Goal: Task Accomplishment & Management: Use online tool/utility

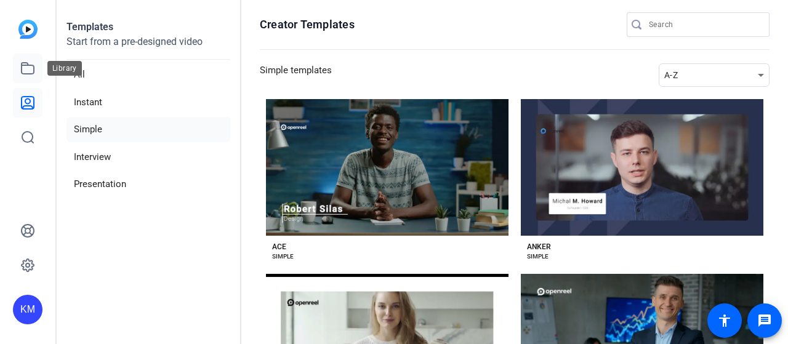
click at [23, 74] on icon at bounding box center [28, 68] width 12 height 11
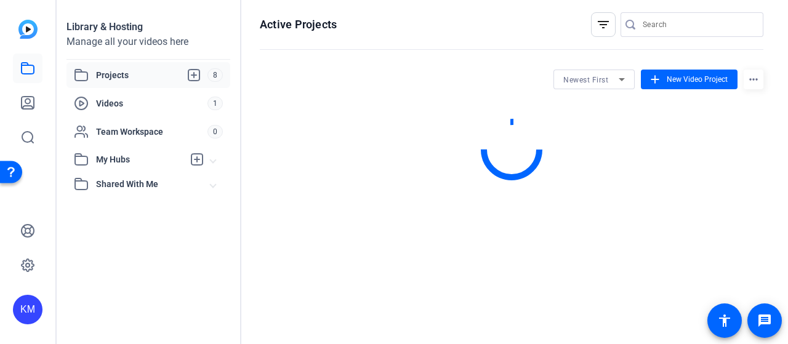
click at [131, 78] on span "Projects" at bounding box center [151, 75] width 111 height 15
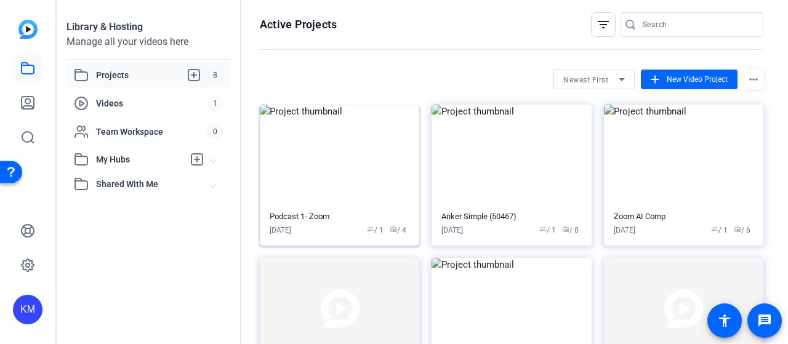
click at [358, 178] on img at bounding box center [339, 155] width 159 height 101
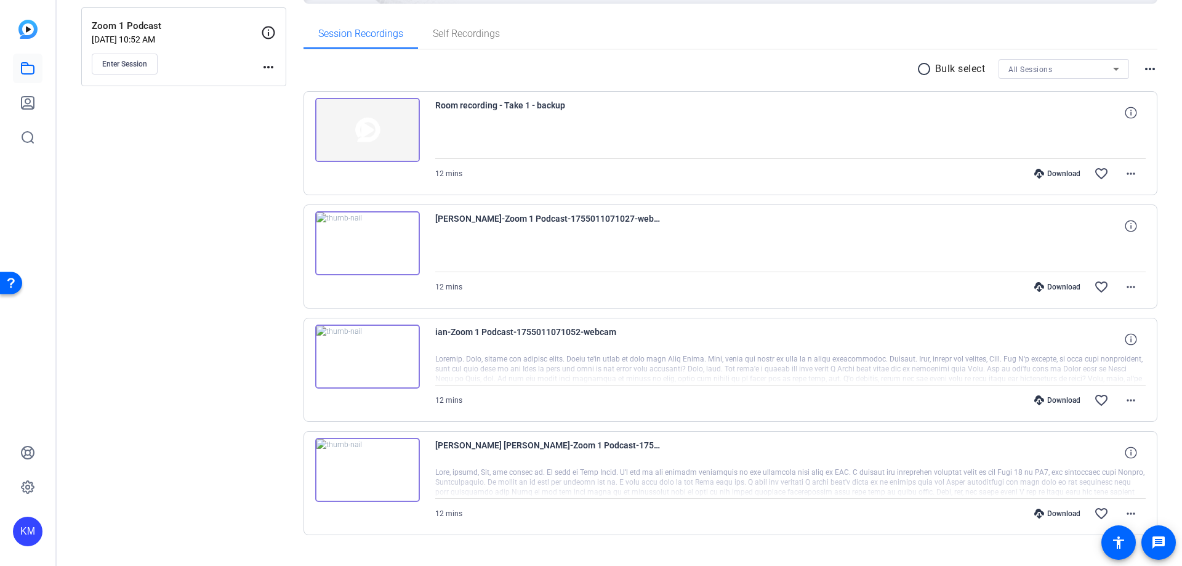
scroll to position [204, 0]
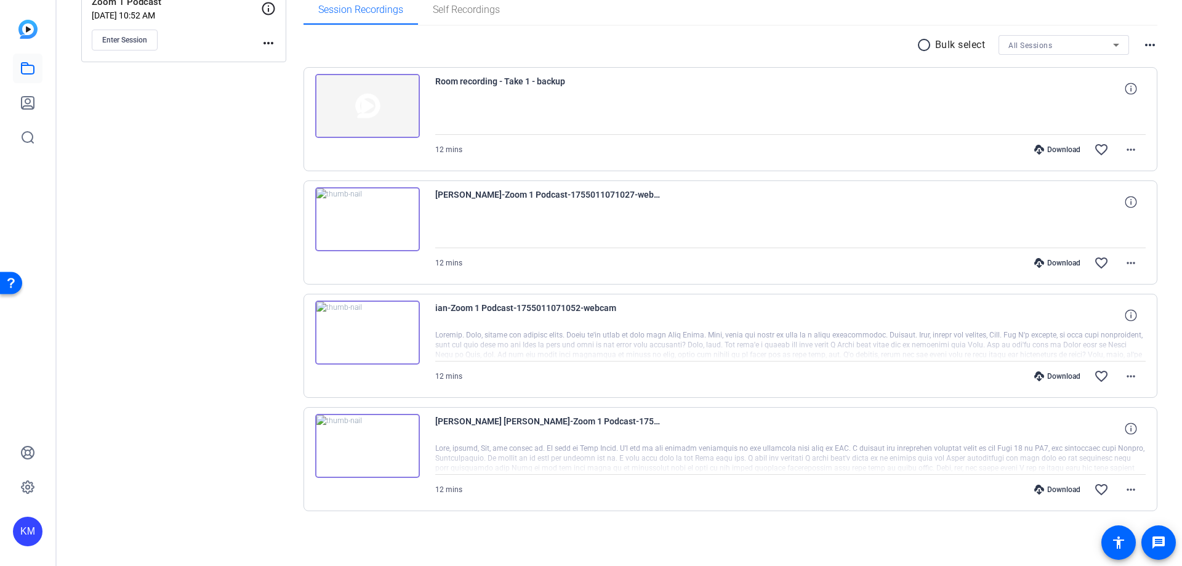
click at [404, 342] on img at bounding box center [367, 332] width 105 height 64
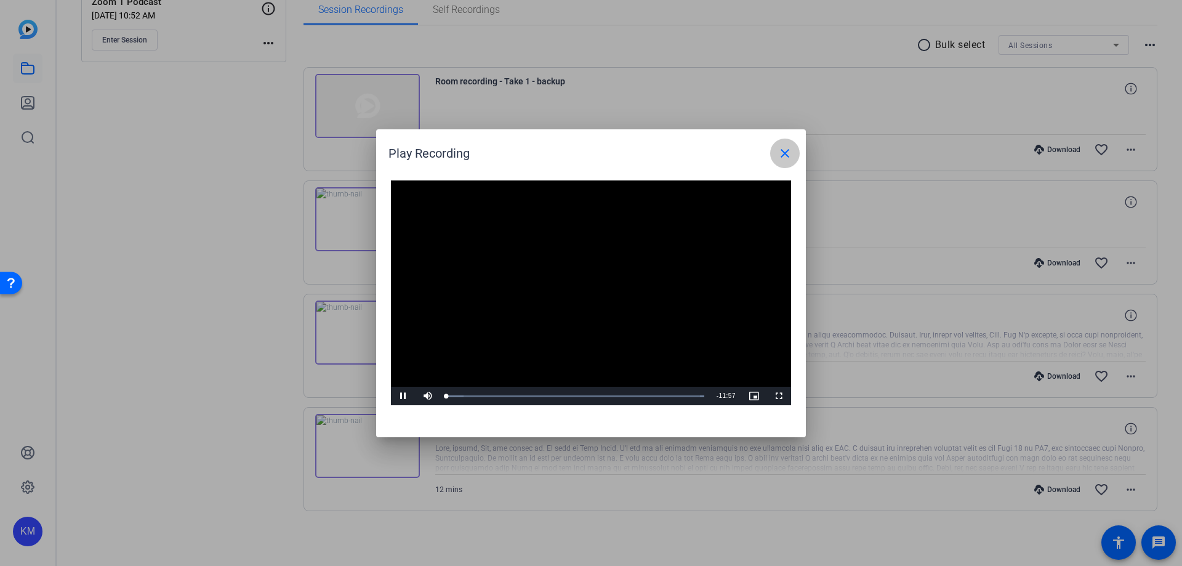
click at [787, 154] on mat-icon "close" at bounding box center [785, 153] width 15 height 15
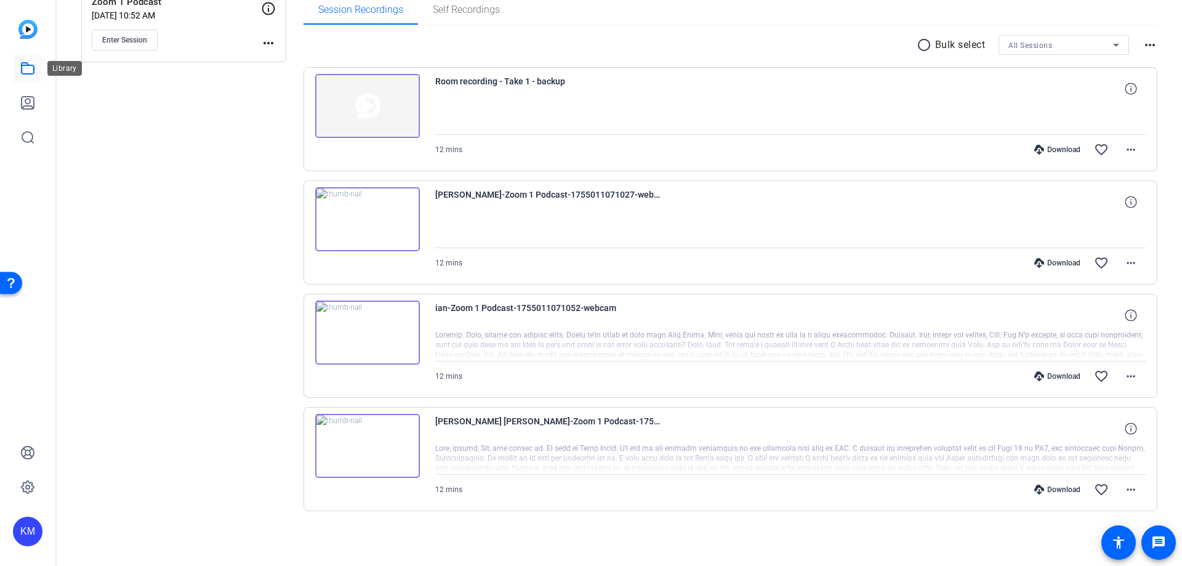
click at [24, 67] on icon at bounding box center [27, 68] width 15 height 15
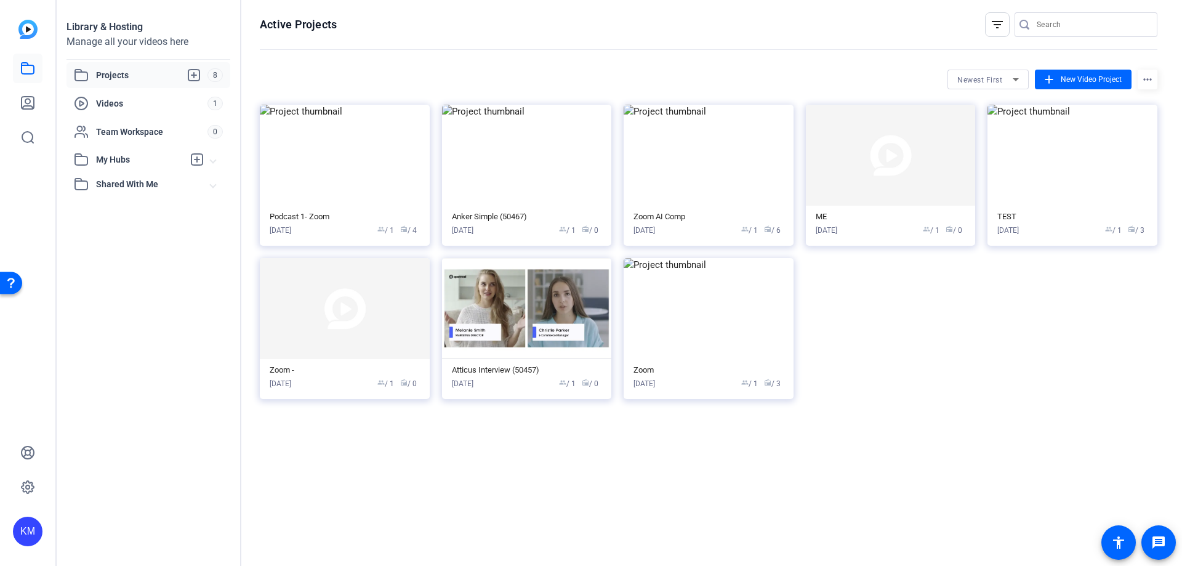
click at [27, 33] on img at bounding box center [27, 29] width 19 height 19
click at [30, 92] on link at bounding box center [28, 103] width 30 height 30
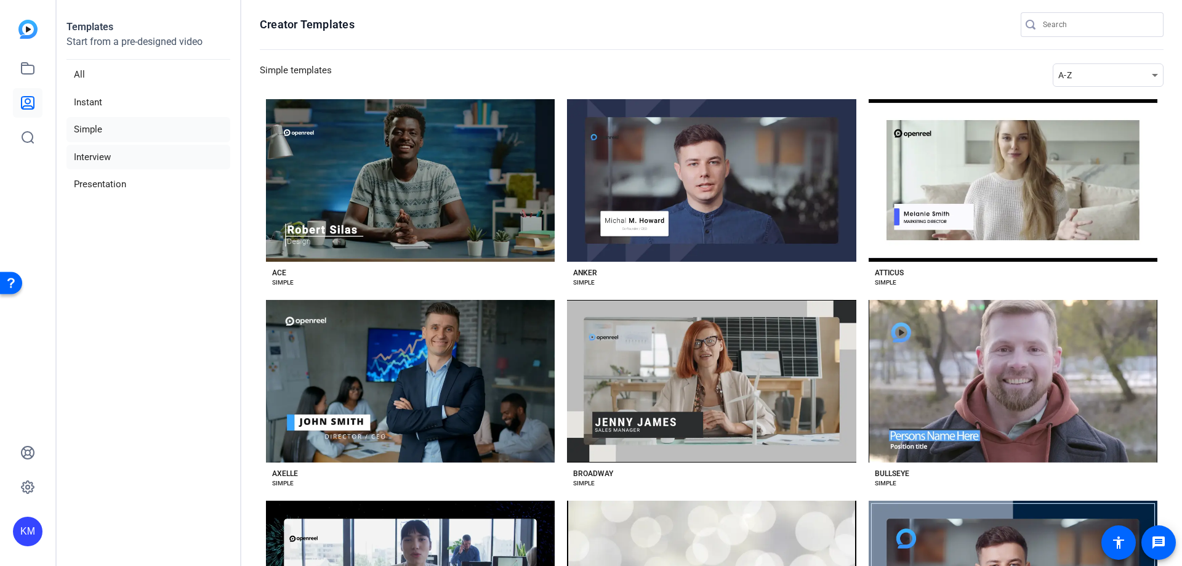
click at [107, 151] on li "Interview" at bounding box center [148, 157] width 164 height 25
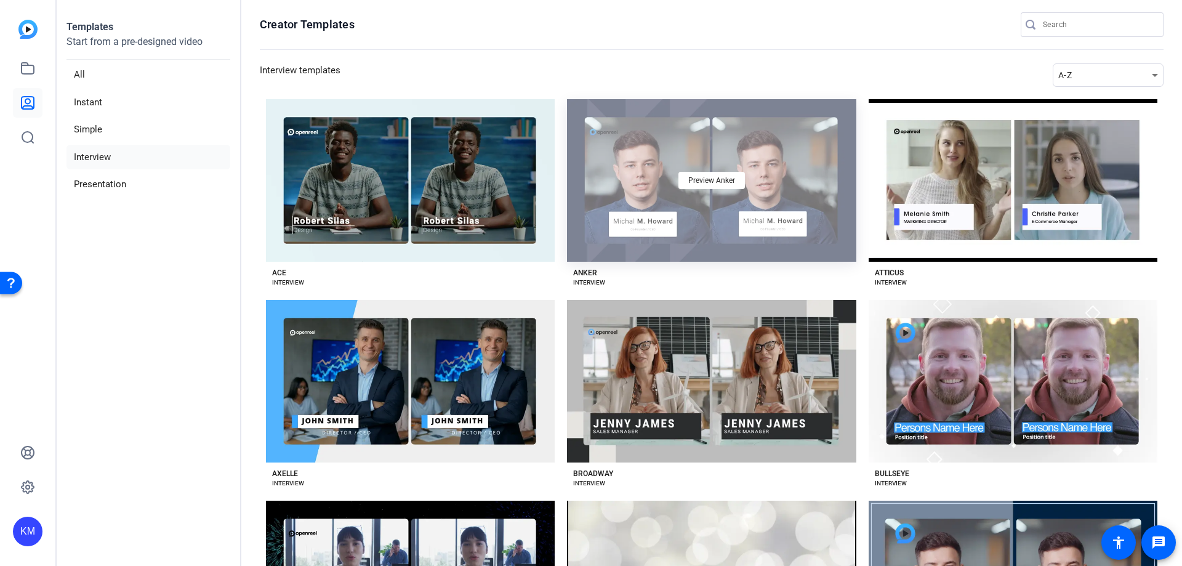
click at [724, 247] on div "Preview Anker" at bounding box center [711, 180] width 289 height 163
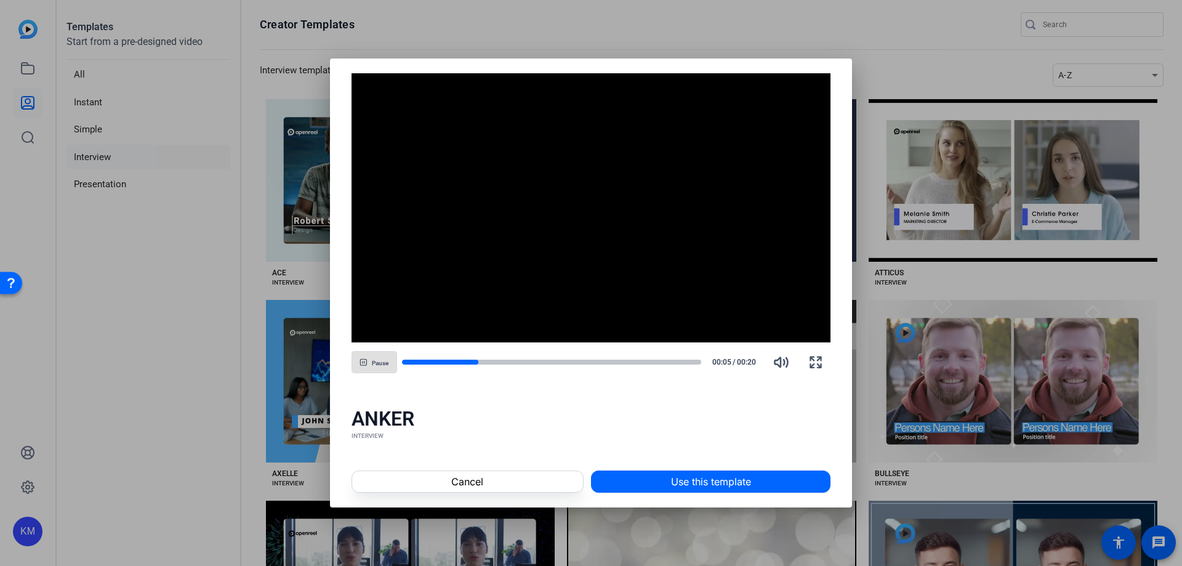
click at [160, 285] on div at bounding box center [591, 283] width 1182 height 566
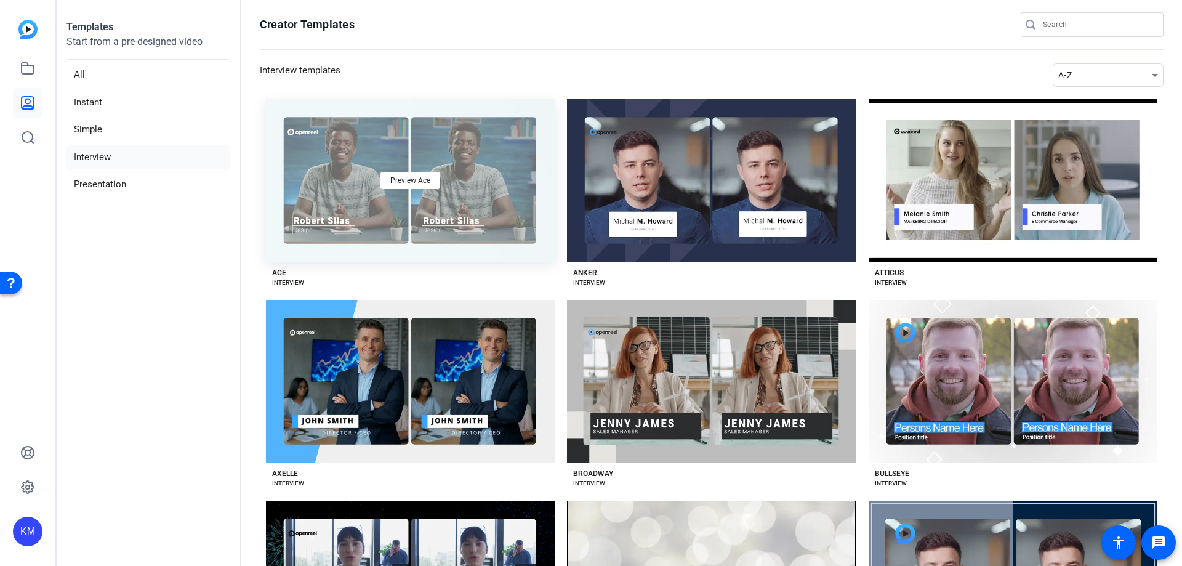
click at [384, 223] on div "Preview Ace" at bounding box center [410, 180] width 289 height 163
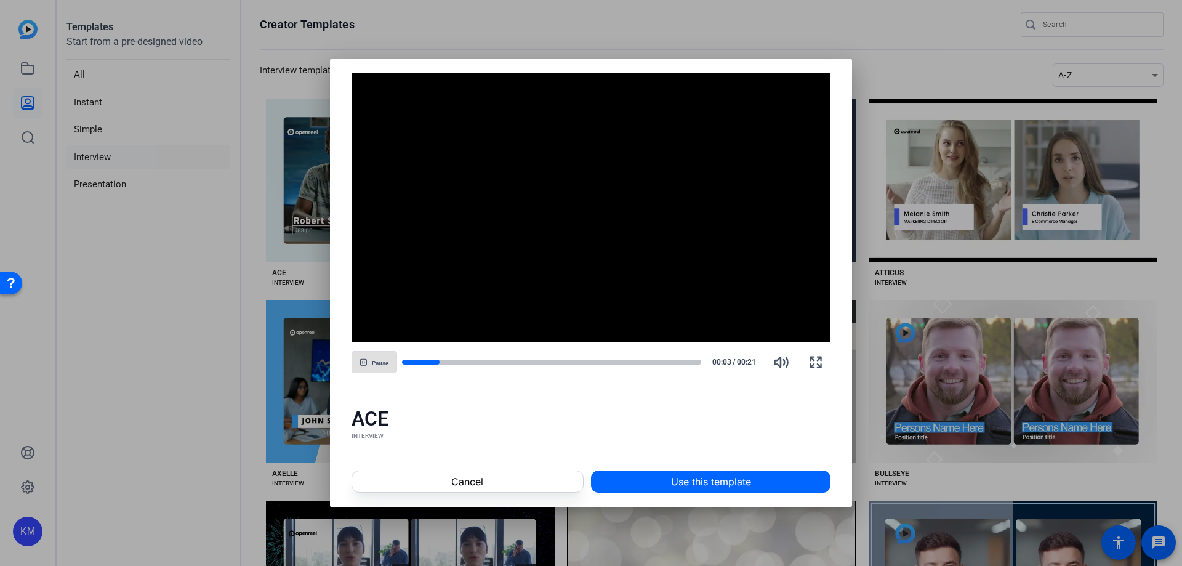
click at [176, 344] on div at bounding box center [591, 283] width 1182 height 566
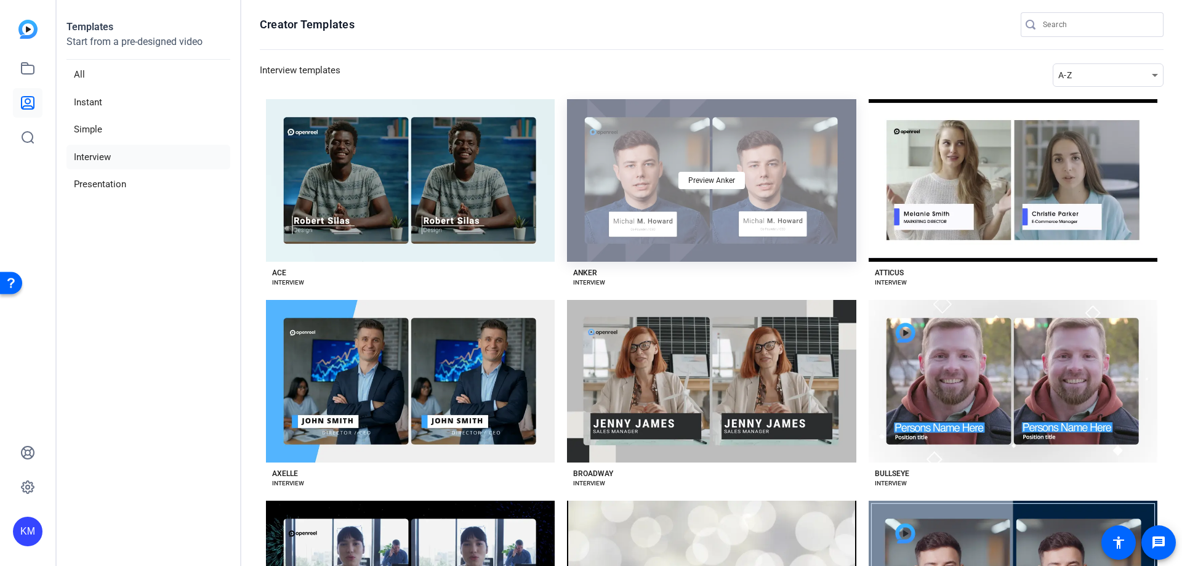
click at [710, 196] on div "Preview Anker" at bounding box center [711, 180] width 289 height 163
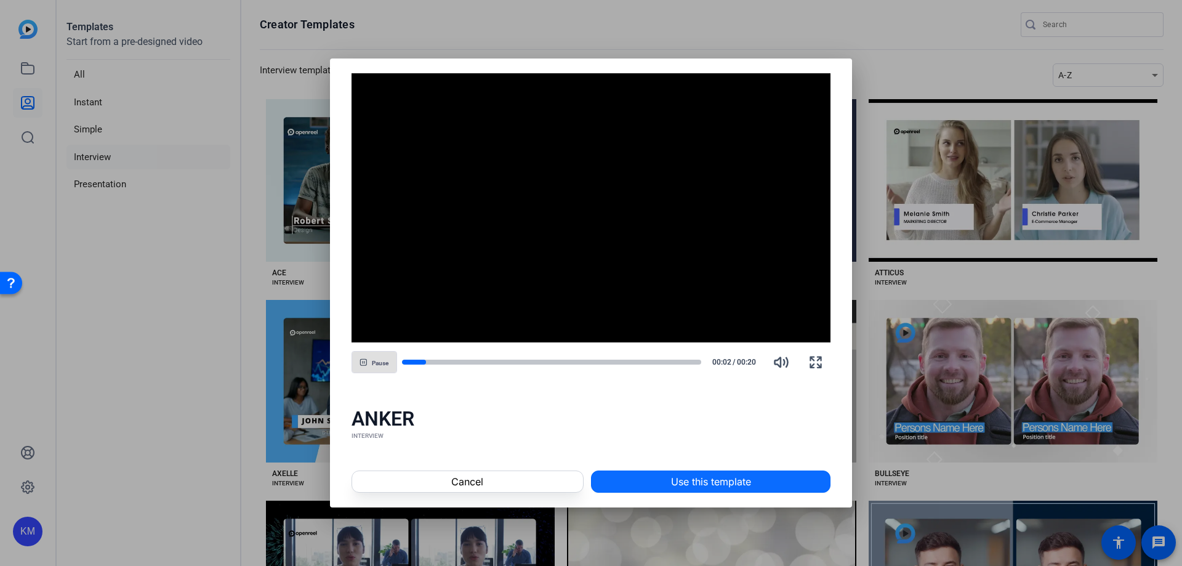
click at [731, 344] on span "Use this template" at bounding box center [711, 481] width 80 height 15
